Goal: Task Accomplishment & Management: Complete application form

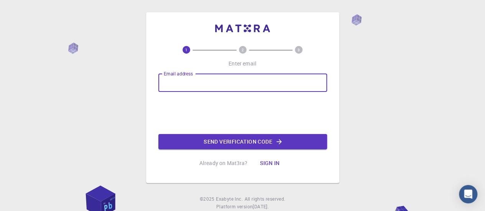
type input "[PERSON_NAME][EMAIL_ADDRESS][DOMAIN_NAME]"
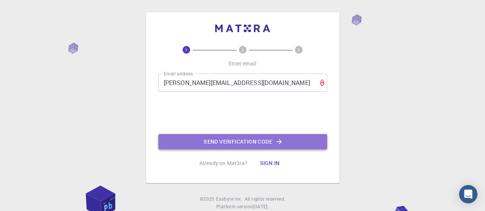
click at [215, 138] on button "Send verification code" at bounding box center [242, 141] width 169 height 15
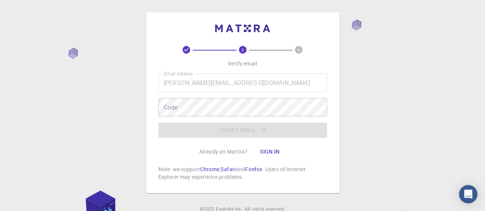
click at [188, 109] on div "Email address abir.chateur@gmail.com Email address Code Code Verify email" at bounding box center [242, 106] width 169 height 64
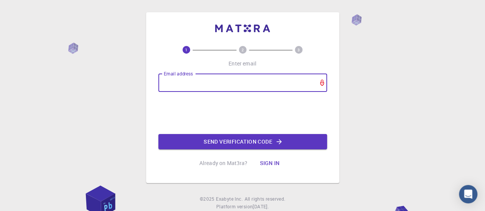
click at [182, 78] on input "Email address" at bounding box center [242, 83] width 169 height 18
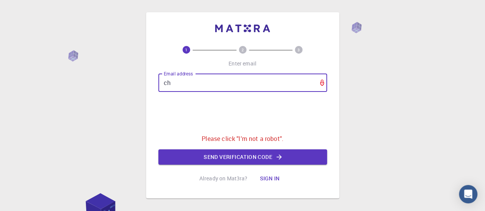
type input "[EMAIL_ADDRESS][DOMAIN_NAME]"
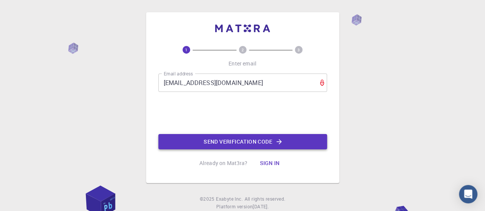
click at [239, 146] on button "Send verification code" at bounding box center [242, 141] width 169 height 15
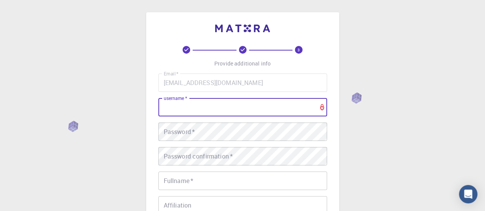
click at [289, 112] on input "username   *" at bounding box center [242, 107] width 169 height 18
type input "[PERSON_NAME]"
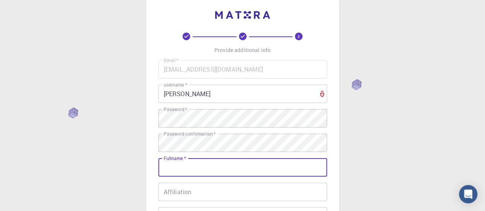
scroll to position [32, 0]
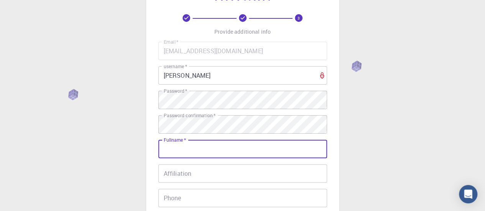
click at [208, 148] on input "Fullname   *" at bounding box center [242, 149] width 169 height 18
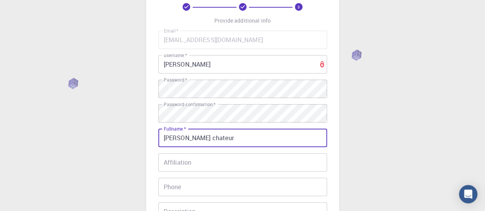
scroll to position [44, 0]
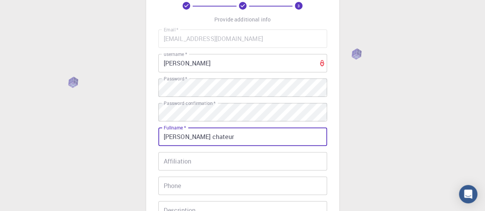
type input "[PERSON_NAME] chateur"
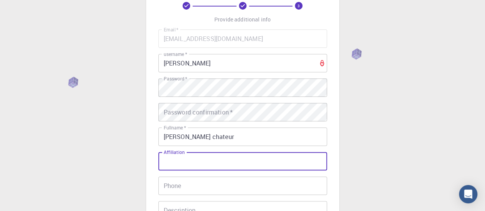
click at [196, 160] on input "Affiliation" at bounding box center [242, 161] width 169 height 18
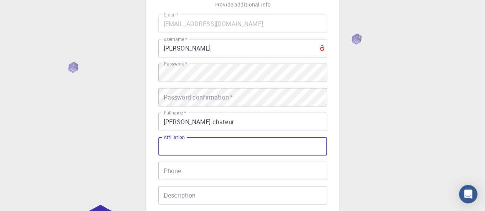
scroll to position [59, 0]
type input "Education"
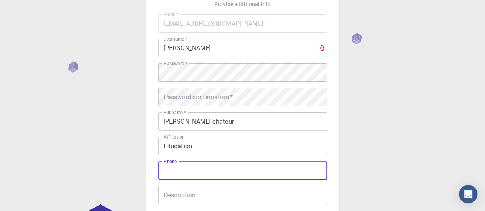
click at [187, 173] on input "Phone" at bounding box center [242, 170] width 169 height 18
type input "25124440"
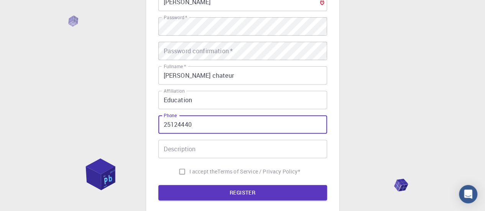
scroll to position [107, 0]
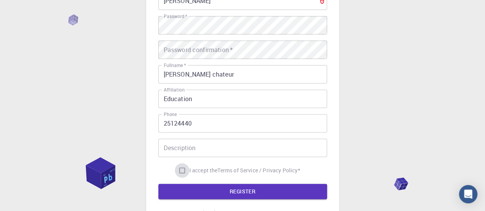
click at [179, 169] on input "I accept the Terms of Service / Privacy Policy *" at bounding box center [182, 170] width 15 height 15
checkbox input "true"
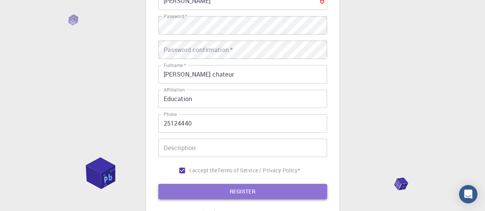
click at [188, 188] on button "REGISTER" at bounding box center [242, 191] width 169 height 15
click at [203, 184] on button "REGISTER" at bounding box center [242, 191] width 169 height 15
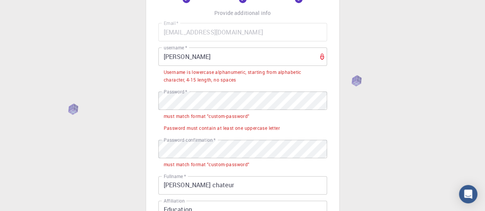
scroll to position [54, 0]
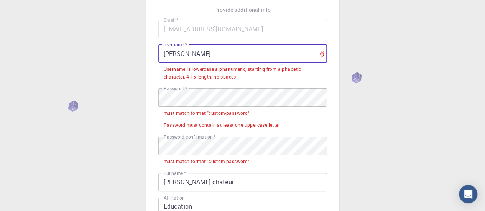
click at [201, 51] on input "[PERSON_NAME]" at bounding box center [242, 53] width 169 height 18
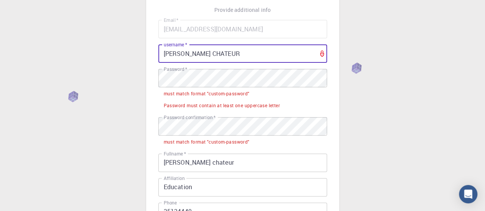
scroll to position [62, 0]
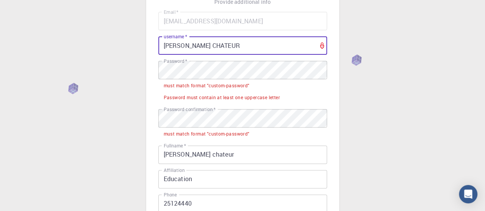
type input "[PERSON_NAME] CHATEUR"
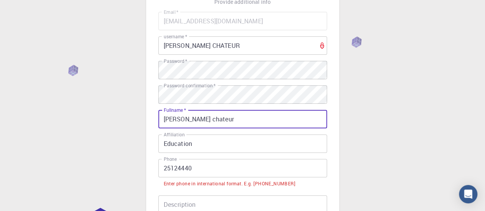
click at [209, 124] on input "[PERSON_NAME] chateur" at bounding box center [242, 119] width 169 height 18
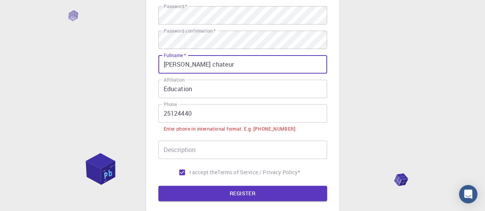
scroll to position [122, 0]
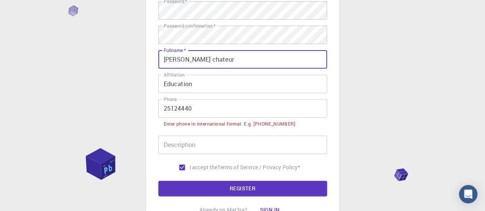
click at [162, 113] on input "25124440" at bounding box center [242, 108] width 169 height 18
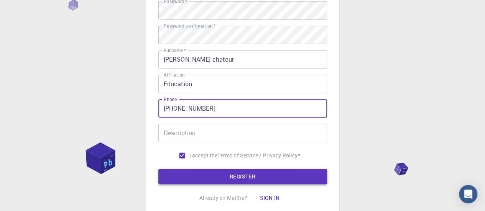
type input "[PHONE_NUMBER]"
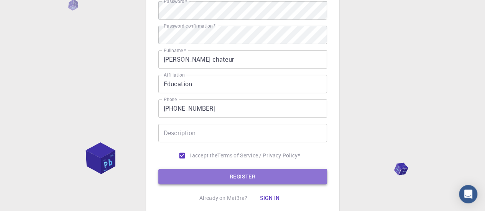
click at [220, 169] on button "REGISTER" at bounding box center [242, 176] width 169 height 15
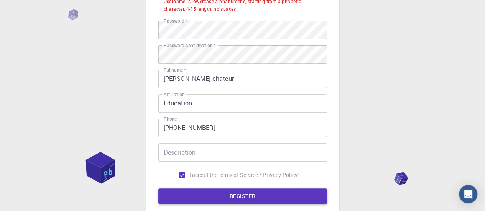
scroll to position [141, 0]
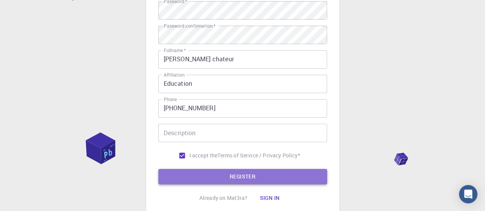
click at [225, 173] on button "REGISTER" at bounding box center [242, 176] width 169 height 15
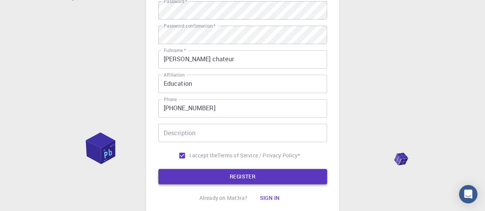
click at [219, 178] on button "REGISTER" at bounding box center [242, 176] width 169 height 15
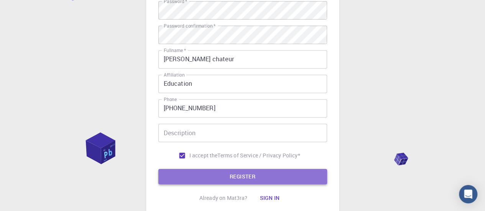
click at [219, 178] on button "REGISTER" at bounding box center [242, 176] width 169 height 15
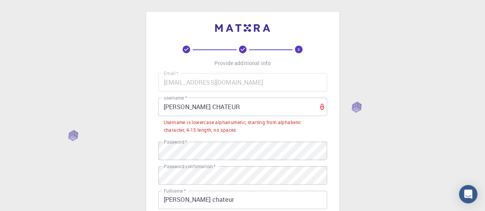
scroll to position [0, 0]
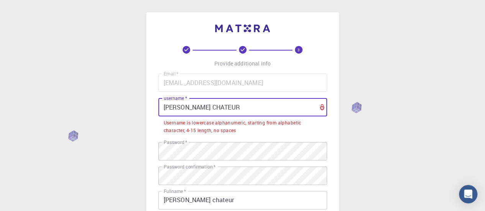
click at [234, 107] on input "[PERSON_NAME] CHATEUR" at bounding box center [242, 107] width 169 height 18
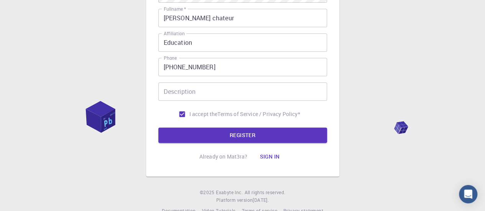
scroll to position [179, 0]
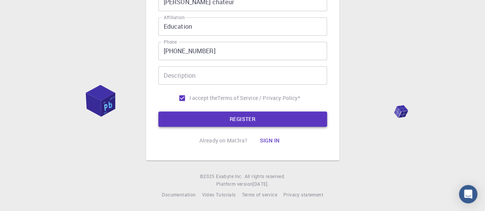
click at [231, 121] on button "REGISTER" at bounding box center [242, 119] width 169 height 15
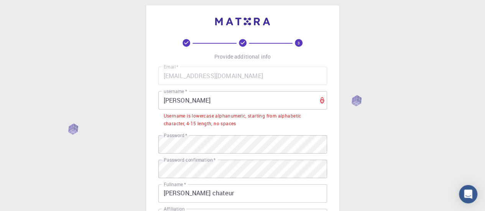
scroll to position [0, 0]
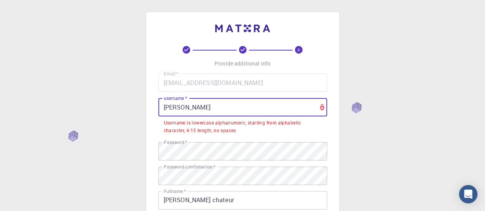
click at [239, 103] on input "[PERSON_NAME]" at bounding box center [242, 107] width 169 height 18
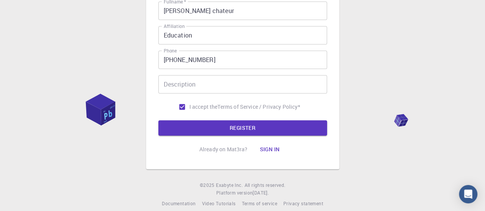
scroll to position [179, 0]
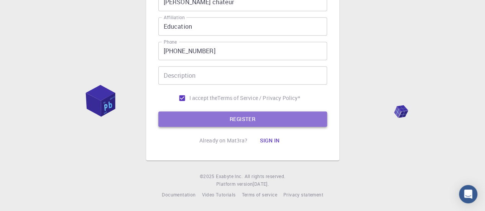
click at [231, 116] on button "REGISTER" at bounding box center [242, 119] width 169 height 15
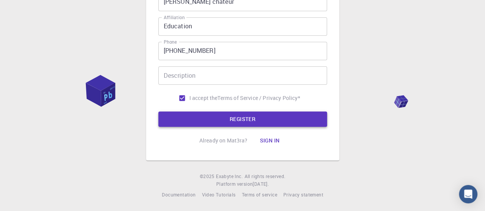
scroll to position [0, 0]
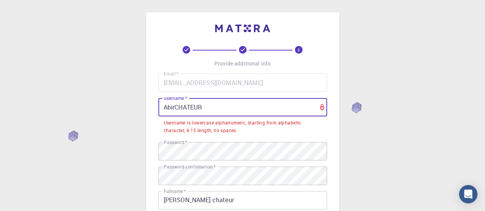
click at [235, 109] on input "AbirCHATEUR" at bounding box center [242, 107] width 169 height 18
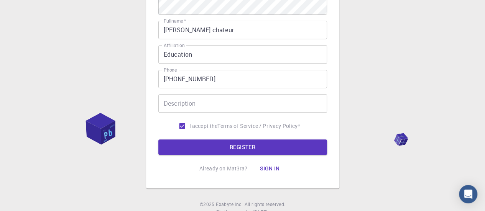
scroll to position [179, 0]
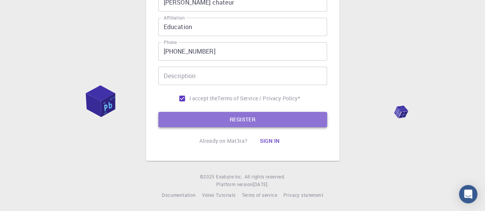
click at [234, 117] on button "REGISTER" at bounding box center [242, 119] width 169 height 15
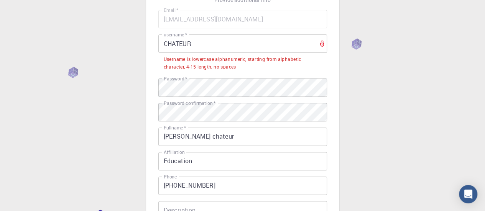
scroll to position [64, 0]
click at [202, 45] on input "CHATEUR" at bounding box center [242, 44] width 169 height 18
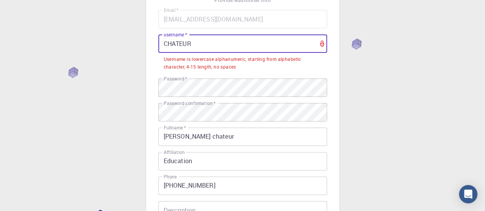
click at [202, 45] on input "CHATEUR" at bounding box center [242, 44] width 169 height 18
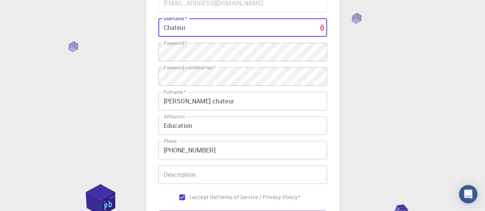
scroll to position [179, 0]
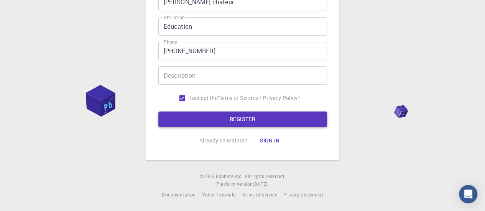
click at [202, 118] on button "REGISTER" at bounding box center [242, 119] width 169 height 15
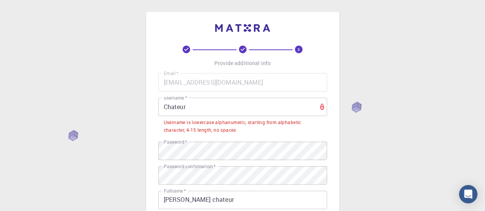
scroll to position [0, 0]
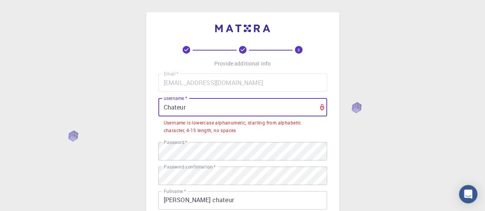
click at [195, 102] on input "Chateur" at bounding box center [242, 107] width 169 height 18
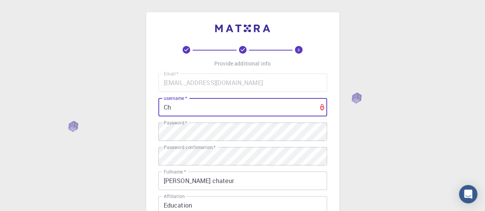
type input "C"
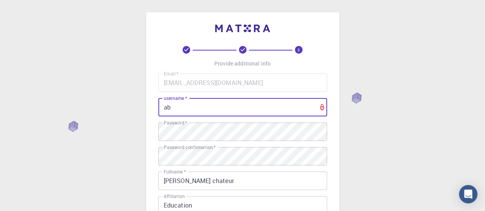
type input "a"
type input "m"
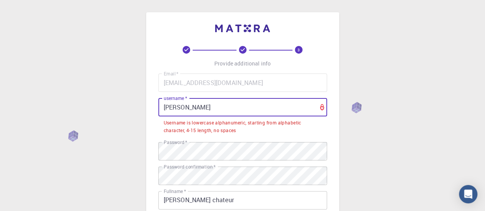
click at [186, 108] on input "[PERSON_NAME]" at bounding box center [242, 107] width 169 height 18
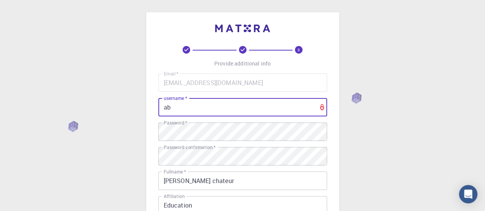
type input "a"
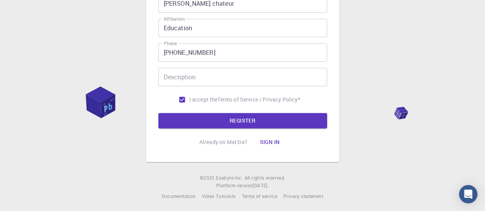
scroll to position [179, 0]
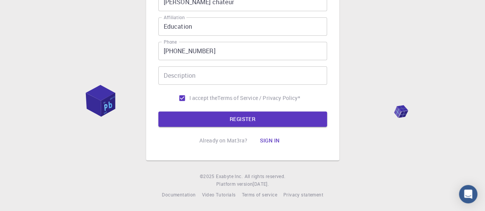
type input "chateur"
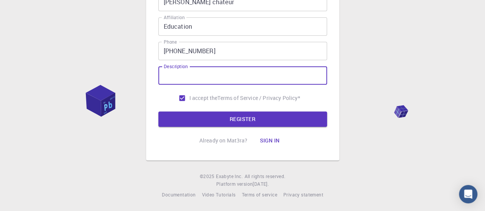
click at [184, 70] on input "Description" at bounding box center [242, 75] width 169 height 18
type input "ihbchiec"
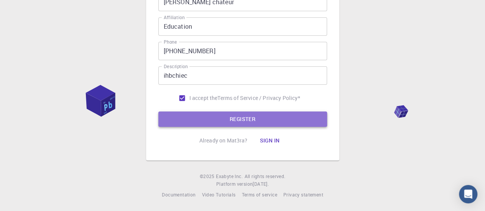
click at [187, 115] on button "REGISTER" at bounding box center [242, 119] width 169 height 15
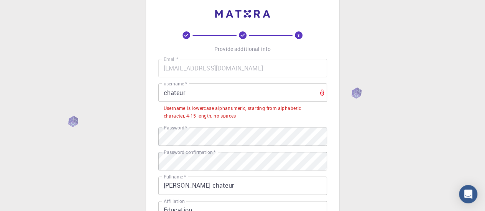
scroll to position [15, 0]
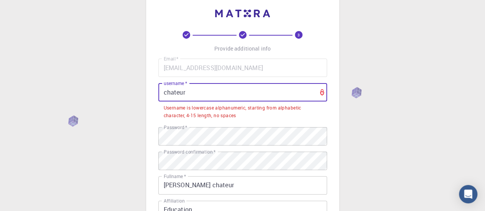
click at [191, 94] on input "chateur" at bounding box center [242, 92] width 169 height 18
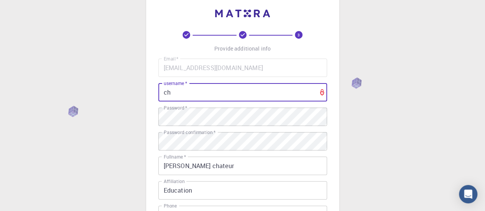
type input "c"
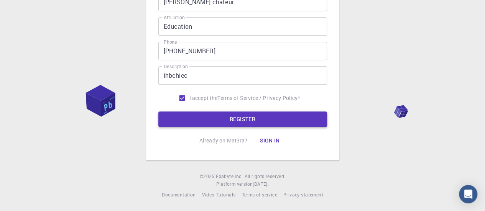
type input "Abiiiir"
click at [190, 119] on button "REGISTER" at bounding box center [242, 119] width 169 height 15
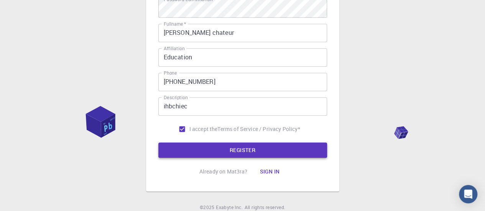
scroll to position [167, 0]
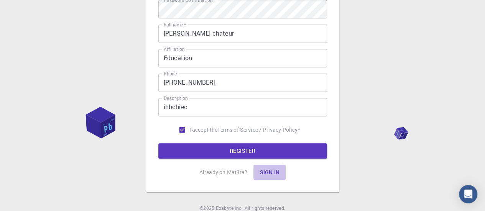
click at [277, 173] on button "Sign in" at bounding box center [269, 172] width 32 height 15
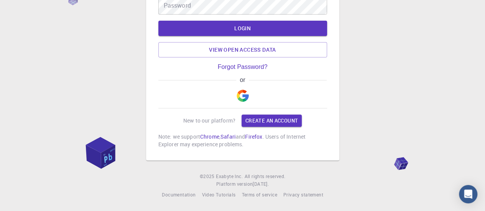
scroll to position [63, 0]
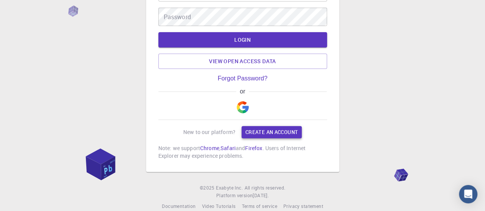
type input "[EMAIL_ADDRESS][DOMAIN_NAME]"
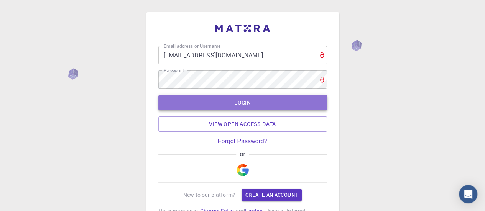
click at [261, 109] on button "LOGIN" at bounding box center [242, 102] width 169 height 15
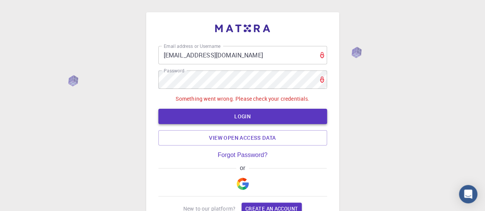
click at [261, 109] on button "LOGIN" at bounding box center [242, 116] width 169 height 15
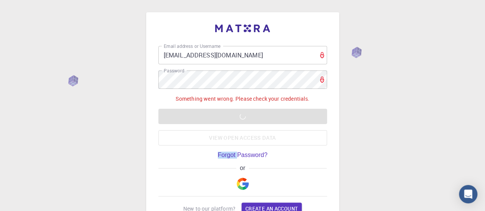
click at [261, 109] on div "Something went wrong. Please check your credentials. LOGIN View open access data" at bounding box center [242, 120] width 169 height 51
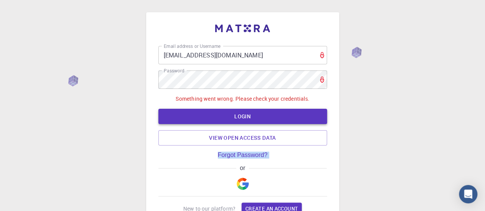
click at [261, 109] on div "Something went wrong. Please check your credentials. LOGIN View open access data" at bounding box center [242, 120] width 169 height 51
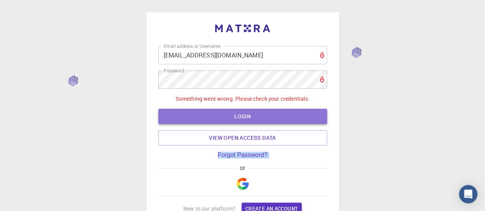
click at [261, 109] on button "LOGIN" at bounding box center [242, 116] width 169 height 15
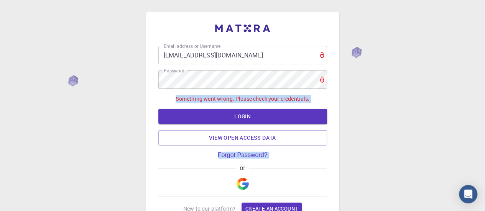
click at [256, 81] on form "Email address or Username [EMAIL_ADDRESS][DOMAIN_NAME] Email address or Usernam…" at bounding box center [242, 96] width 169 height 100
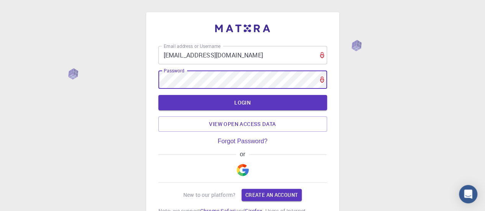
click at [158, 95] on button "LOGIN" at bounding box center [242, 102] width 169 height 15
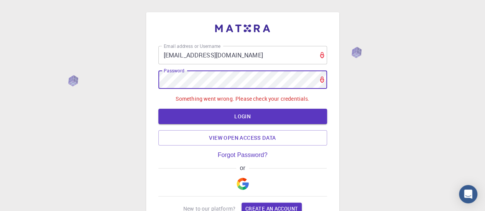
drag, startPoint x: 261, startPoint y: 109, endPoint x: 343, endPoint y: 122, distance: 83.2
click at [343, 122] on div "Email address or Username [EMAIL_ADDRESS][DOMAIN_NAME] Email address or Usernam…" at bounding box center [242, 149] width 485 height 299
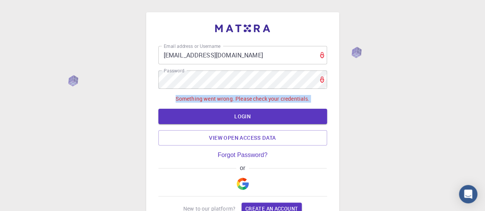
drag, startPoint x: 343, startPoint y: 122, endPoint x: 397, endPoint y: -40, distance: 170.7
click at [397, 0] on html "Email address or Username [EMAIL_ADDRESS][DOMAIN_NAME] Email address or Usernam…" at bounding box center [242, 149] width 485 height 299
